Goal: Task Accomplishment & Management: Use online tool/utility

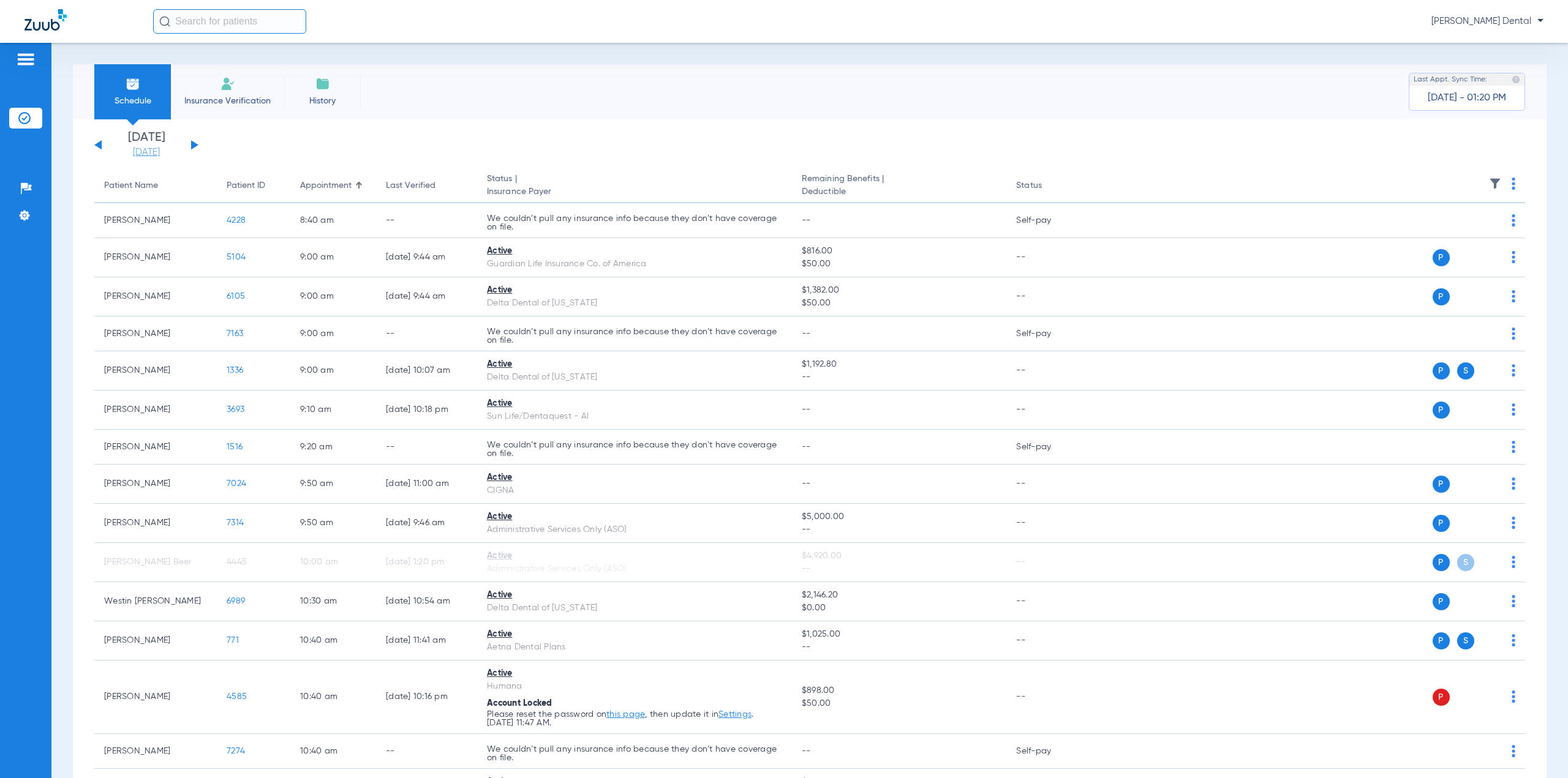
click at [161, 154] on link "[DATE]" at bounding box center [146, 152] width 74 height 12
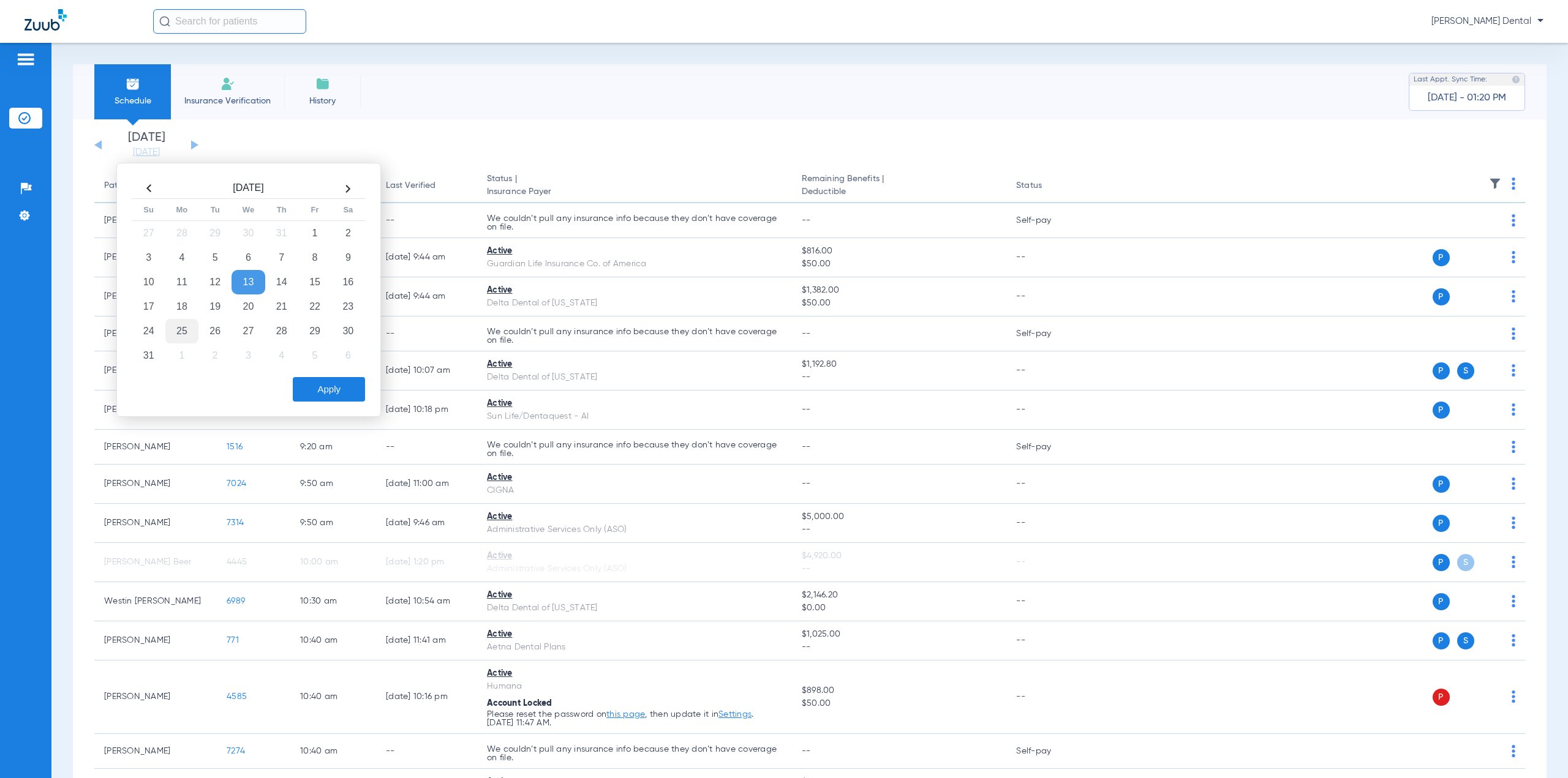
click at [175, 332] on td "25" at bounding box center [182, 331] width 33 height 25
click at [323, 397] on button "Apply" at bounding box center [329, 389] width 72 height 25
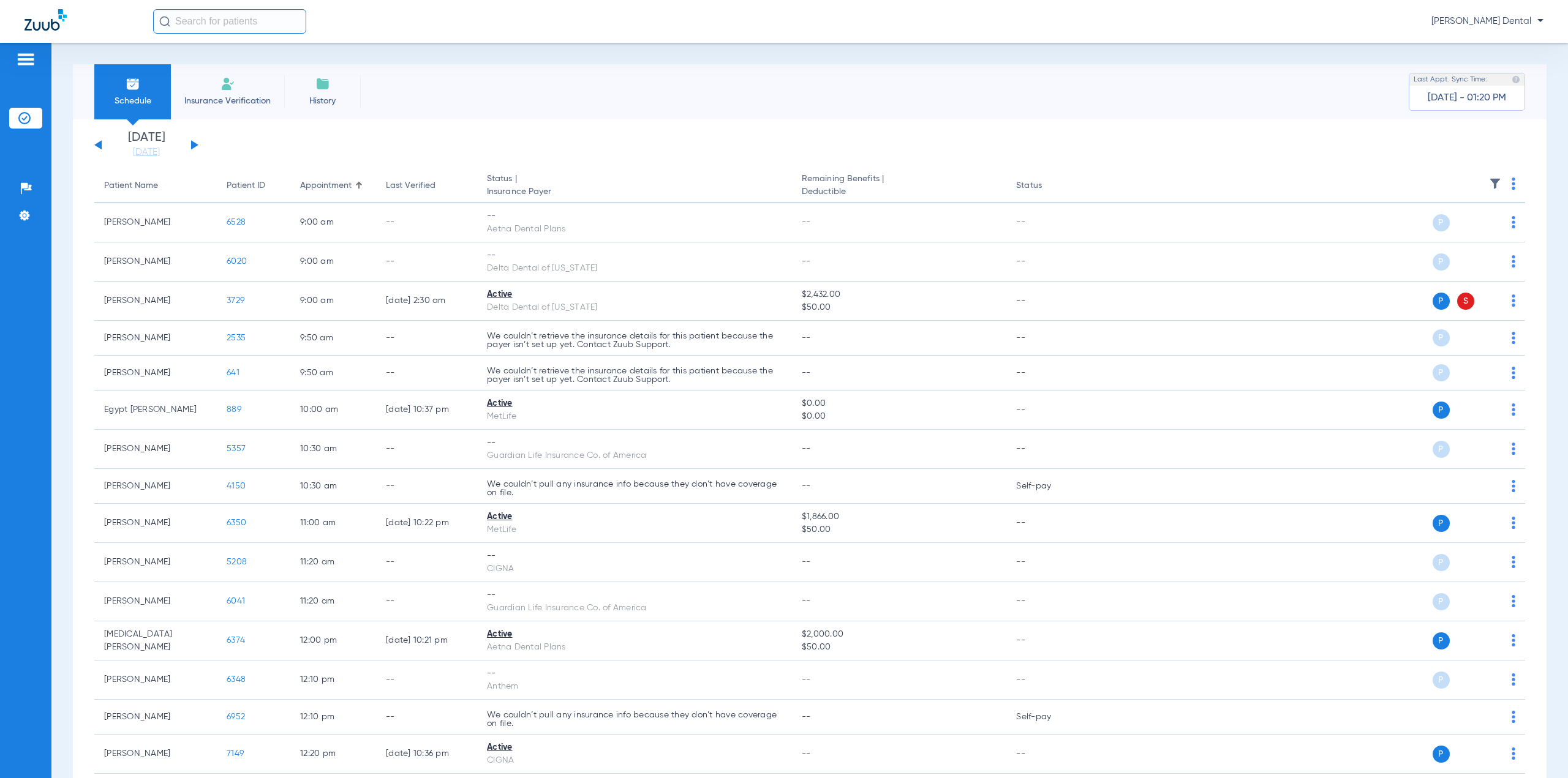
click at [1512, 189] on img at bounding box center [1513, 183] width 4 height 12
click at [1461, 229] on span "Verify All" at bounding box center [1457, 232] width 77 height 9
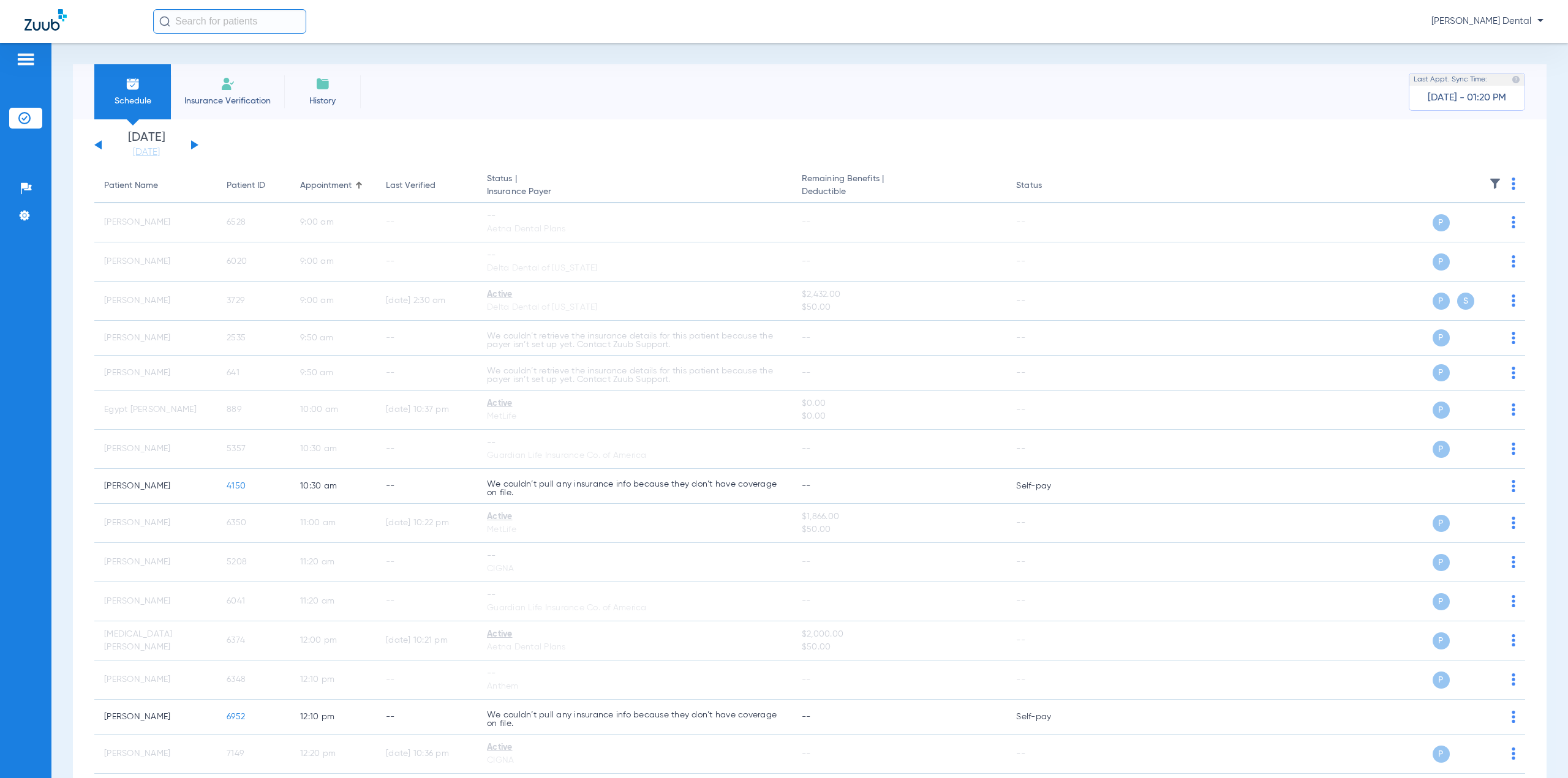
click at [192, 143] on button at bounding box center [195, 144] width 8 height 9
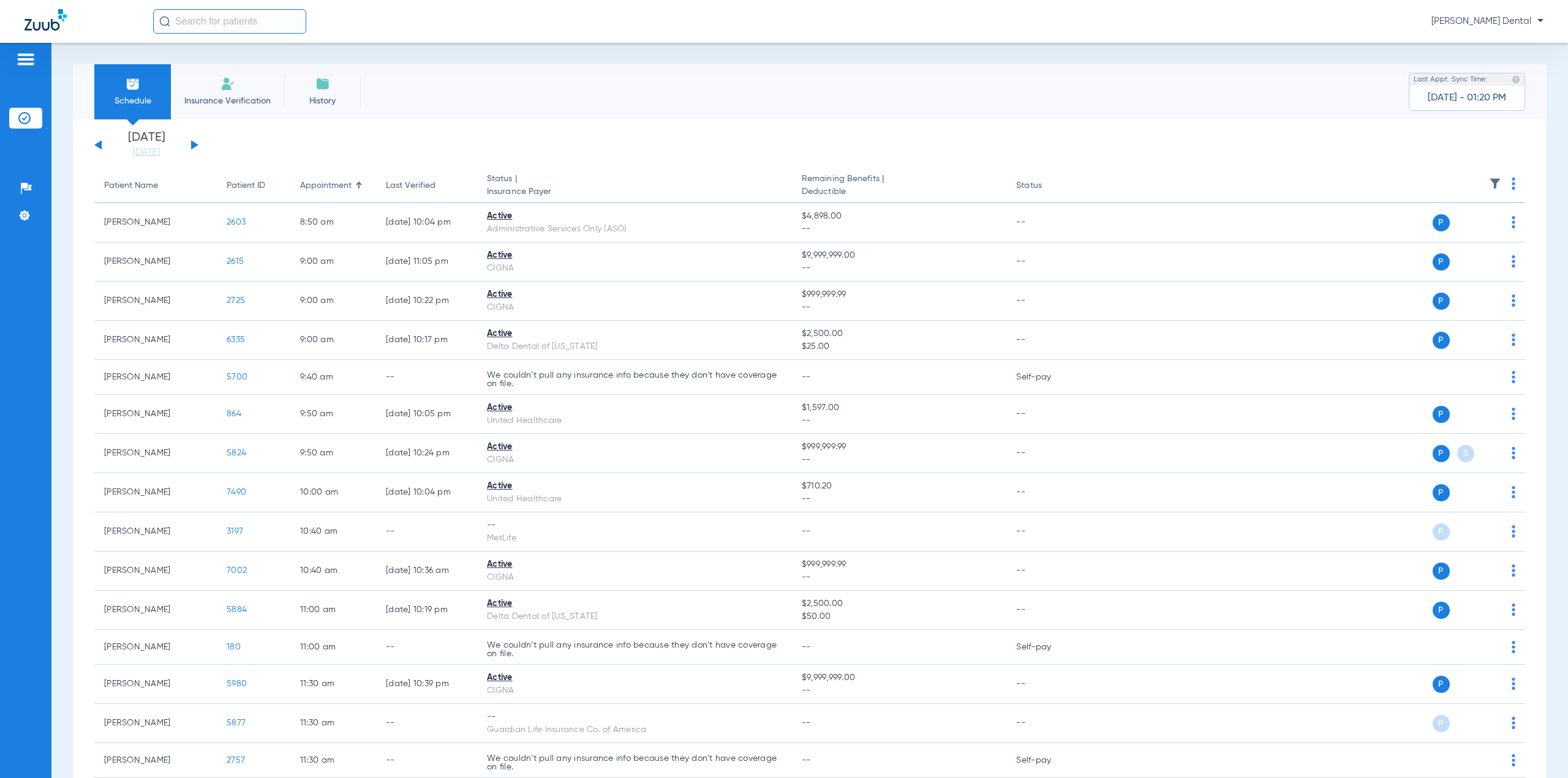
click at [1512, 182] on img at bounding box center [1513, 183] width 4 height 12
click at [1477, 235] on span "Verify All" at bounding box center [1457, 232] width 77 height 9
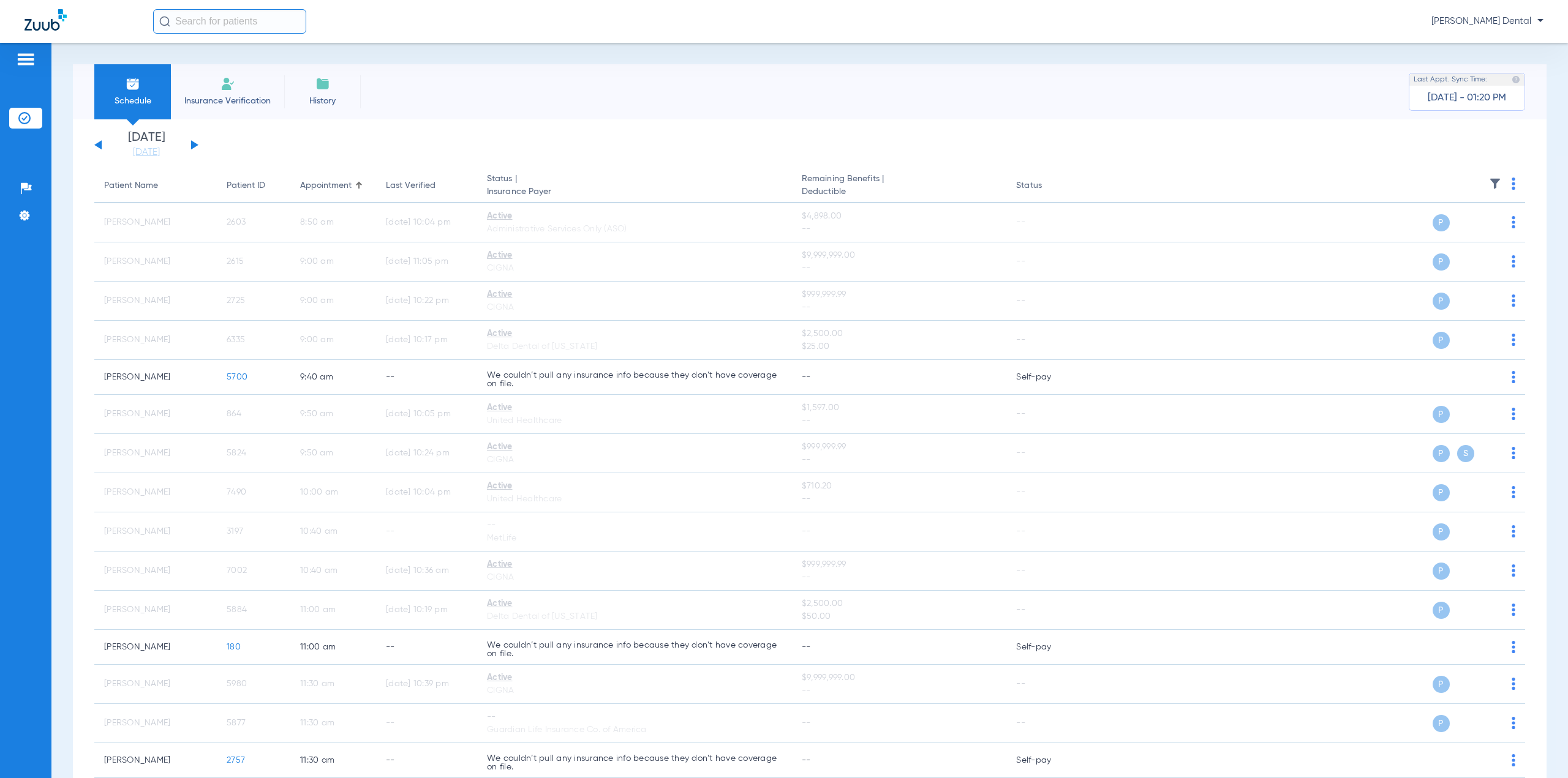
click at [193, 147] on button at bounding box center [195, 144] width 8 height 9
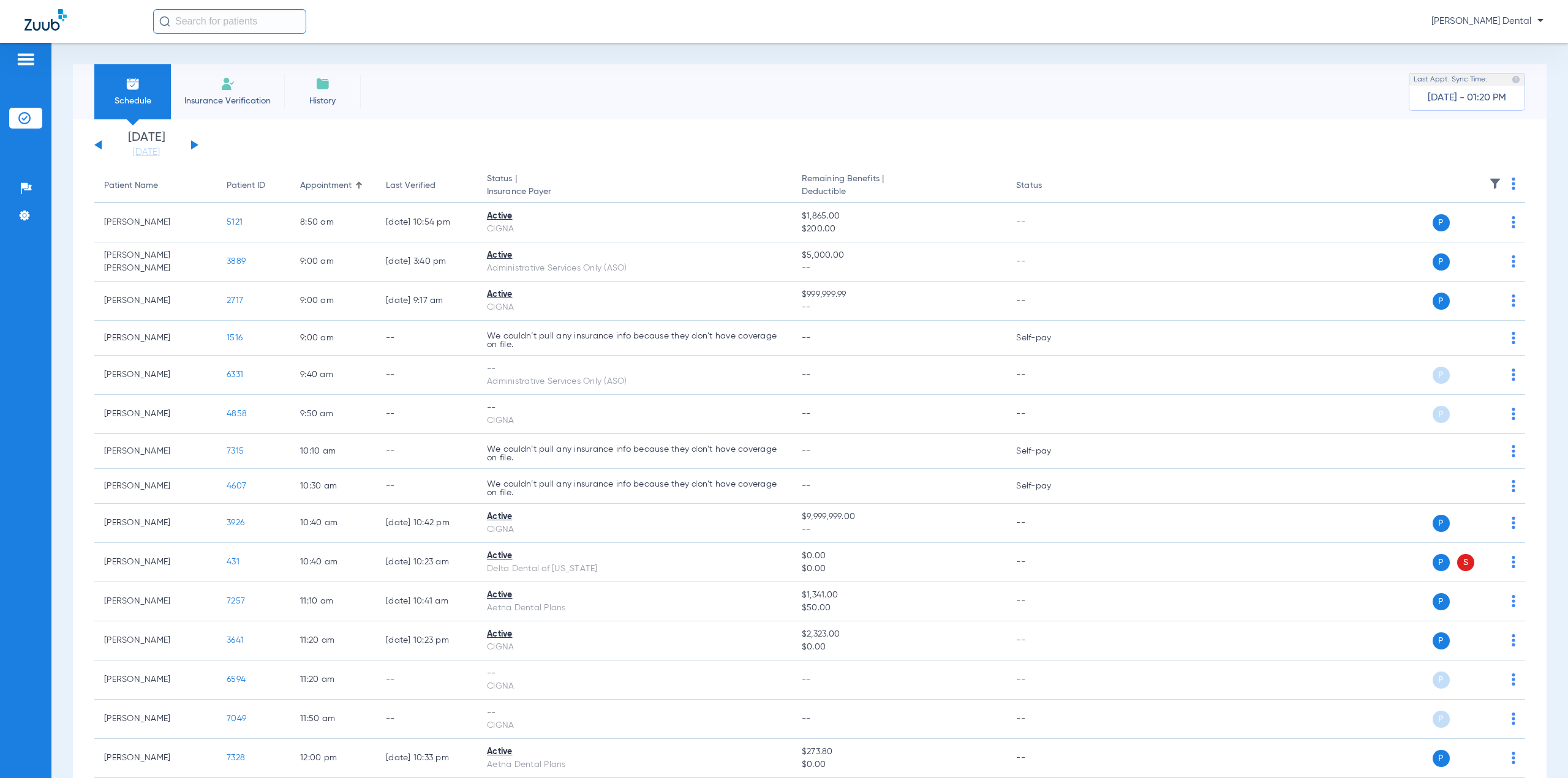
click at [1506, 186] on th at bounding box center [1307, 186] width 436 height 34
click at [1512, 186] on img at bounding box center [1513, 183] width 4 height 12
click at [1477, 227] on button "Verify All" at bounding box center [1458, 232] width 96 height 25
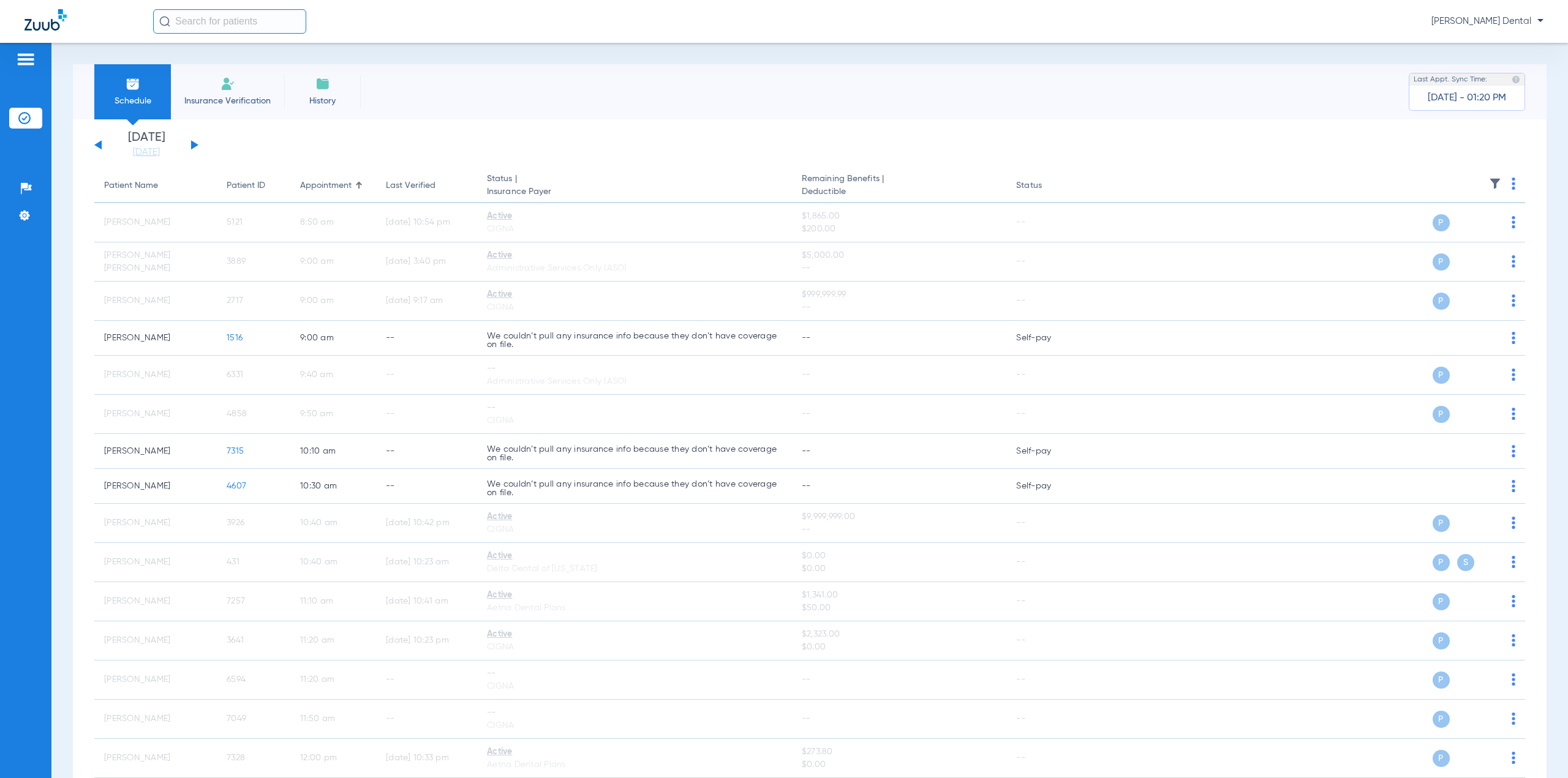
click at [196, 143] on div "[DATE] [DATE] [DATE] [DATE] [DATE] [DATE] [DATE] [DATE] [DATE] [DATE] [DATE] [D…" at bounding box center [146, 145] width 104 height 27
click at [194, 144] on button at bounding box center [195, 144] width 8 height 9
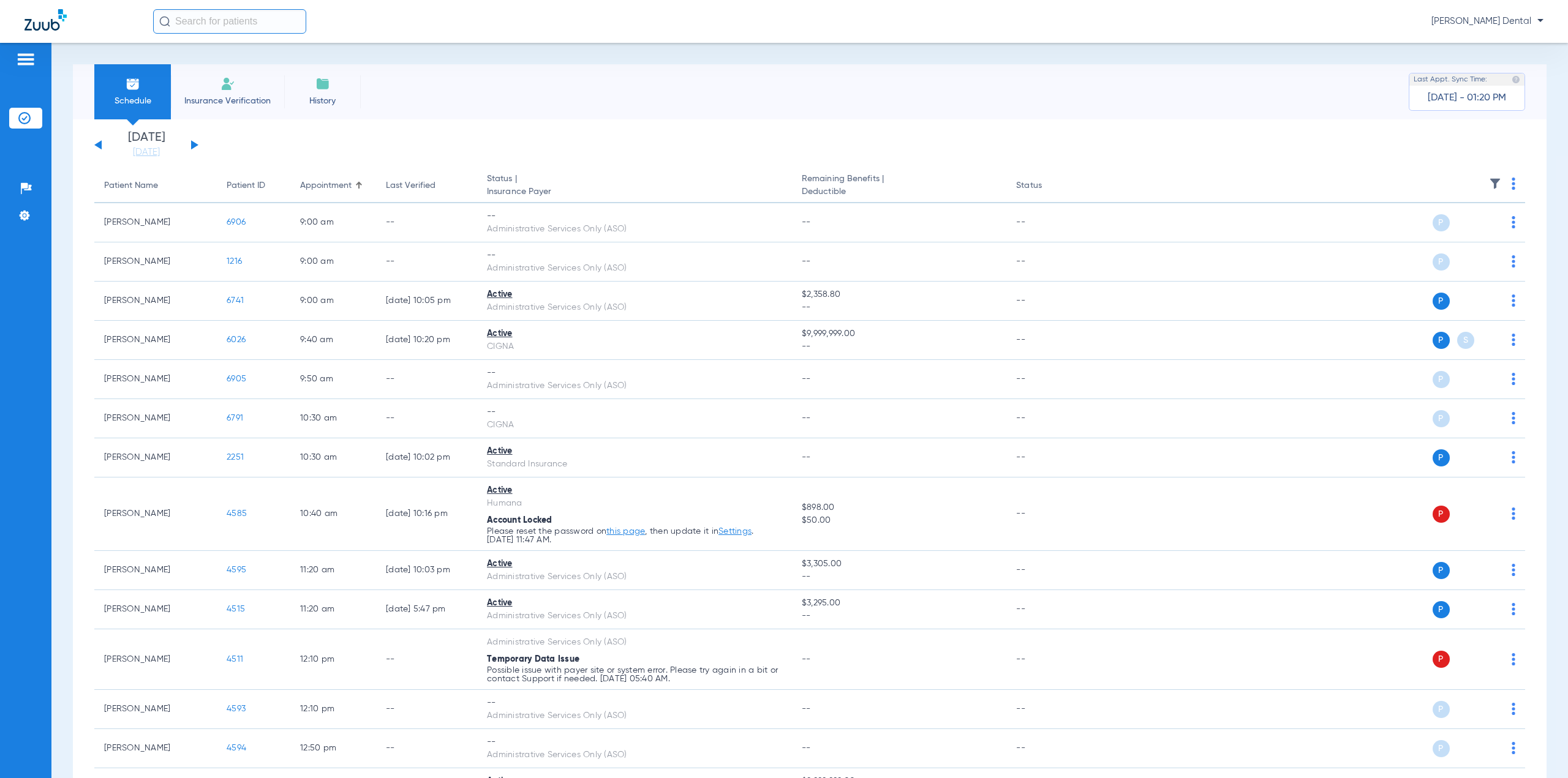
click at [1512, 187] on img at bounding box center [1513, 183] width 4 height 12
click at [1457, 233] on span "Verify All" at bounding box center [1457, 232] width 77 height 9
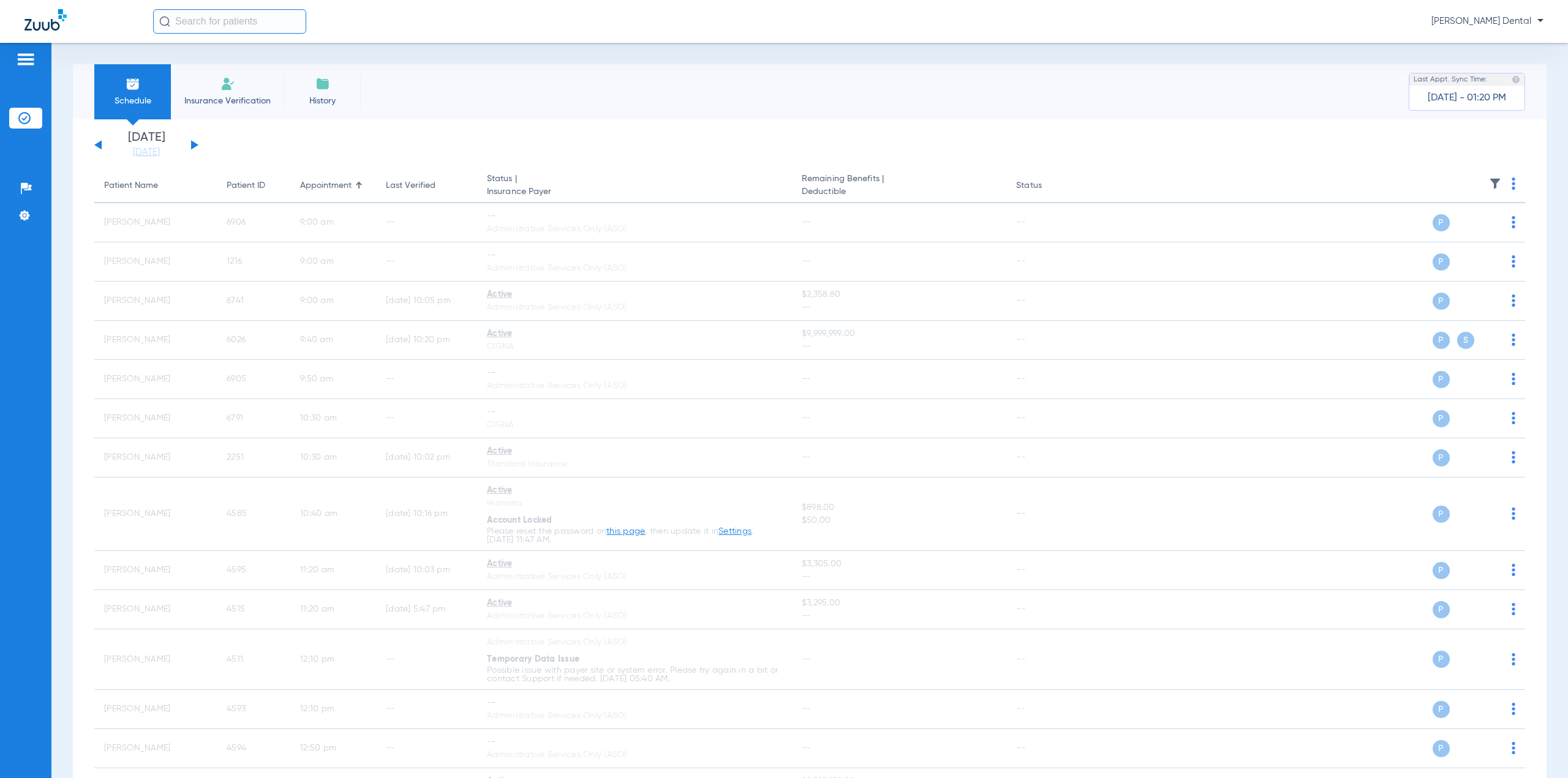
click at [191, 147] on div "[DATE] [DATE] [DATE] [DATE] [DATE] [DATE] [DATE] [DATE] [DATE] [DATE] [DATE] [D…" at bounding box center [146, 145] width 104 height 27
click at [192, 146] on button at bounding box center [195, 144] width 8 height 9
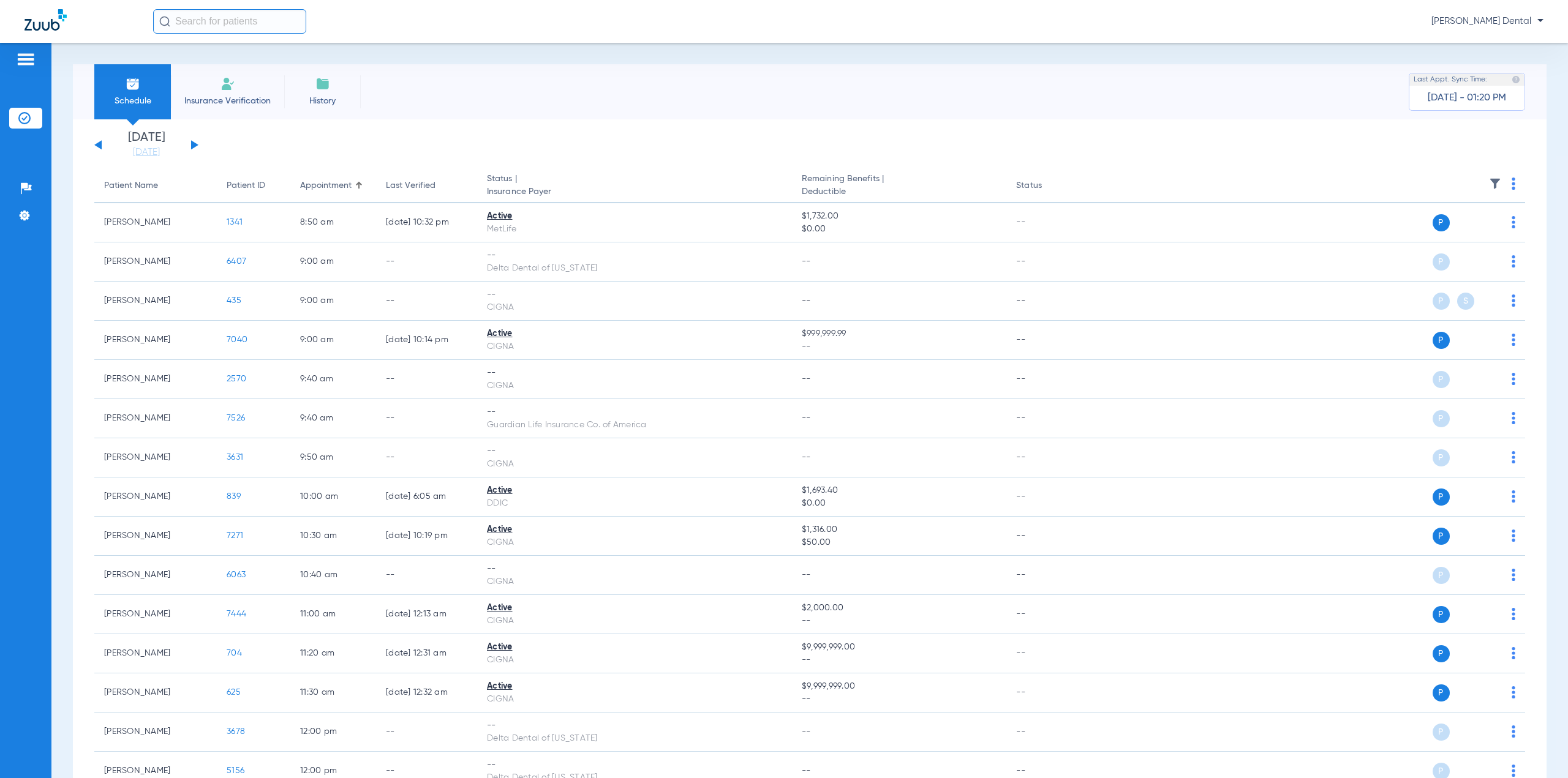
click at [1512, 184] on img at bounding box center [1513, 183] width 4 height 12
click at [1463, 227] on button "Verify All" at bounding box center [1458, 232] width 96 height 25
